Goal: Information Seeking & Learning: Learn about a topic

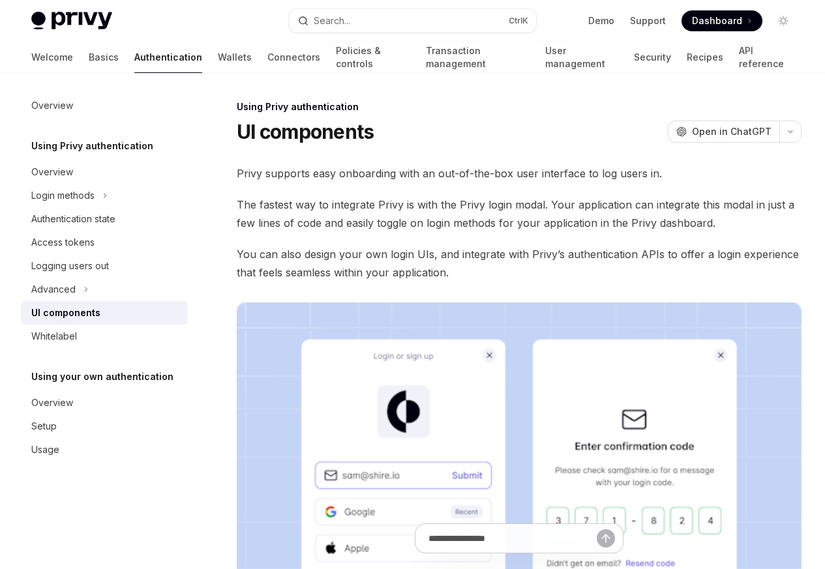
type textarea "*"
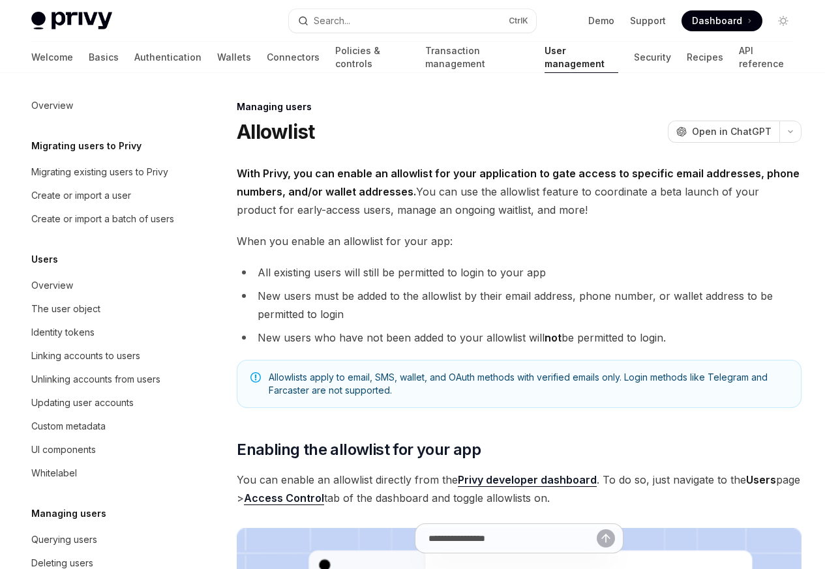
scroll to position [184, 0]
